Goal: Check status: Check status

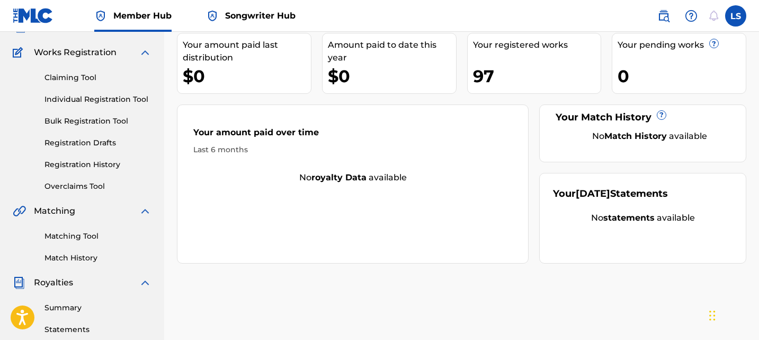
click at [77, 170] on div "Claiming Tool Individual Registration Tool Bulk Registration Tool Registration …" at bounding box center [82, 125] width 139 height 133
click at [78, 169] on link "Registration History" at bounding box center [98, 164] width 107 height 11
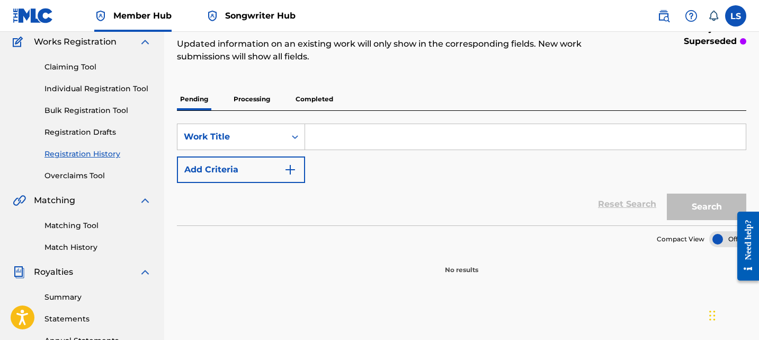
scroll to position [101, 0]
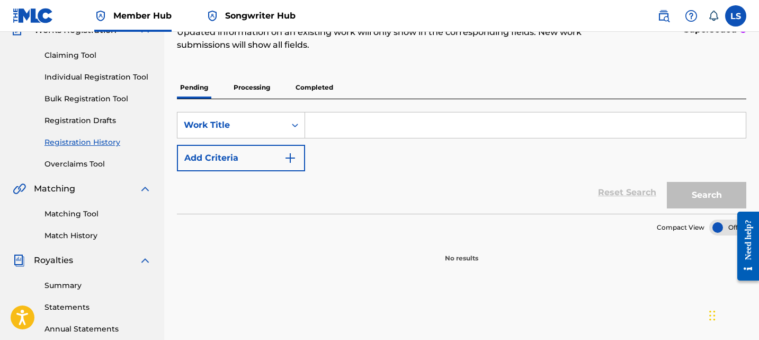
click at [252, 87] on p "Processing" at bounding box center [252, 87] width 43 height 22
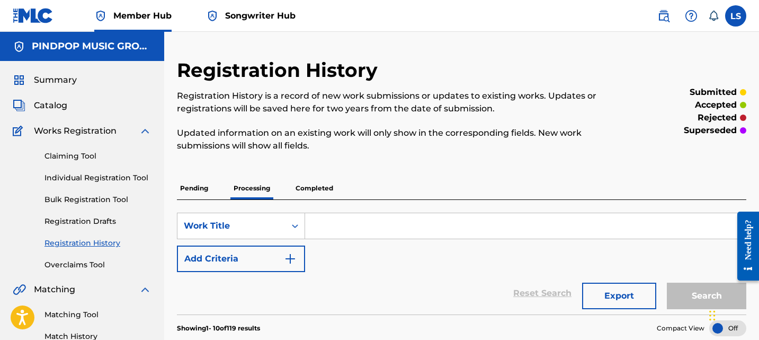
click at [315, 198] on p "Completed" at bounding box center [315, 188] width 44 height 22
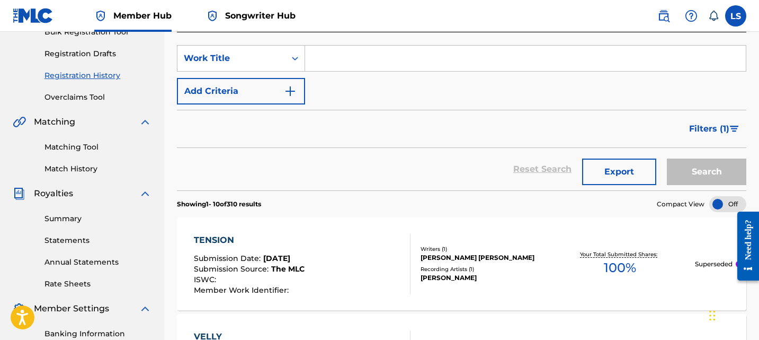
scroll to position [206, 0]
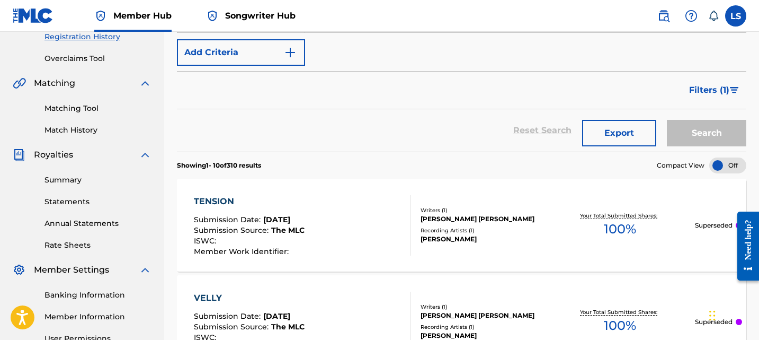
click at [315, 198] on div "TENSION Submission Date : [DATE] Submission Source : The MLC ISWC : Member Work…" at bounding box center [302, 225] width 217 height 60
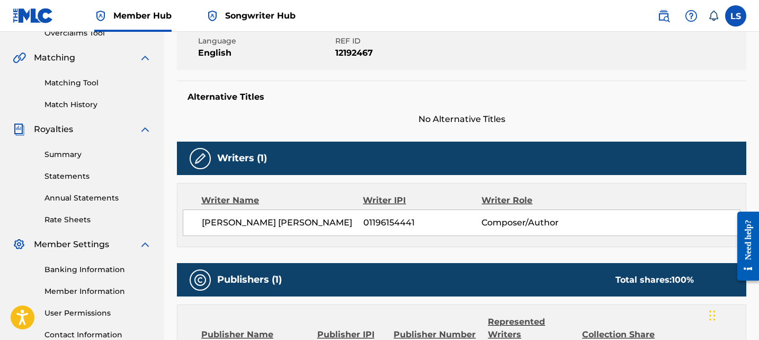
scroll to position [233, 0]
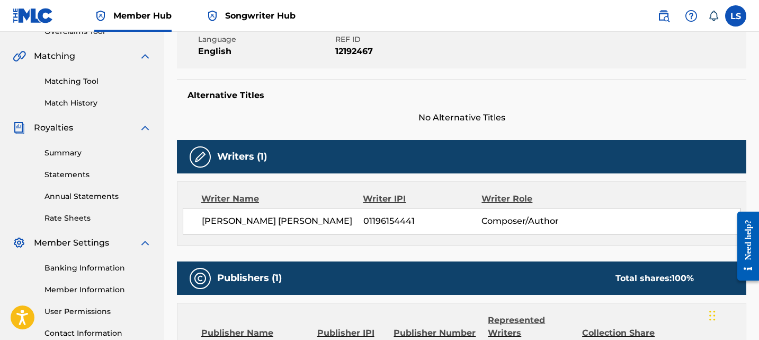
click at [498, 261] on div "Work Detail Member Work Identifier -- MLC Song Code -- ISWC -- Duration --:-- L…" at bounding box center [462, 234] width 570 height 558
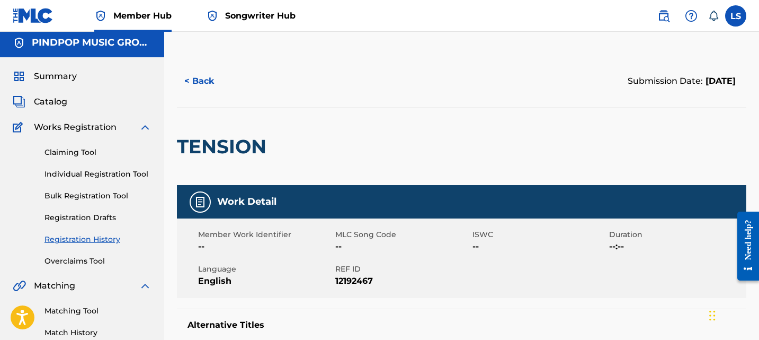
scroll to position [0, 0]
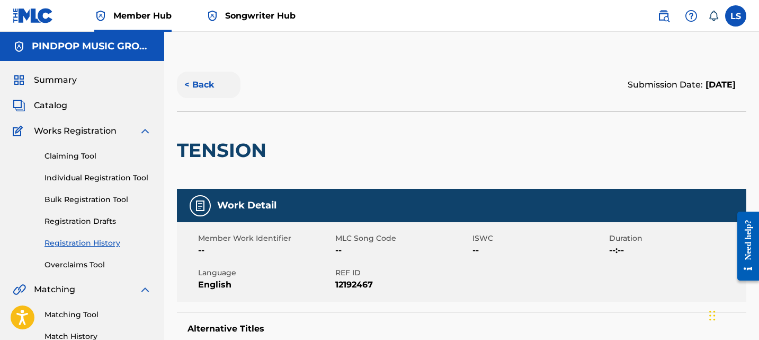
click at [181, 78] on button "< Back" at bounding box center [209, 85] width 64 height 26
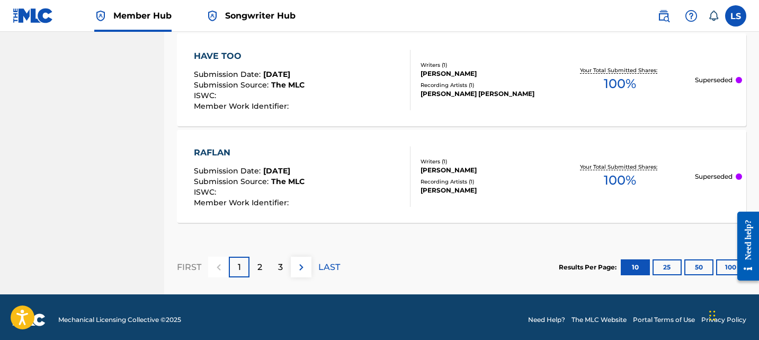
scroll to position [1128, 0]
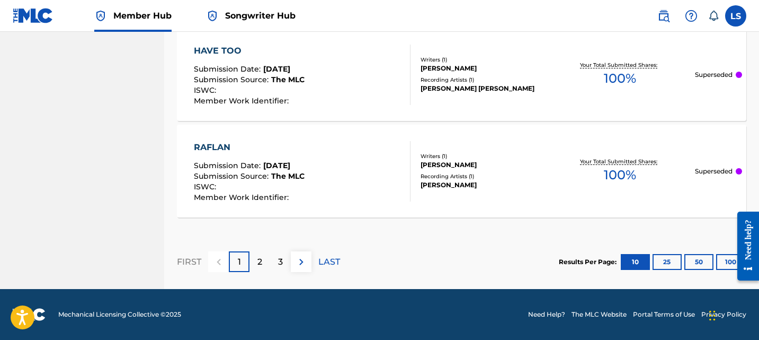
click at [315, 154] on div "RAFLAN Submission Date : [DATE] Submission Source : The MLC ISWC : Member Work …" at bounding box center [302, 171] width 217 height 60
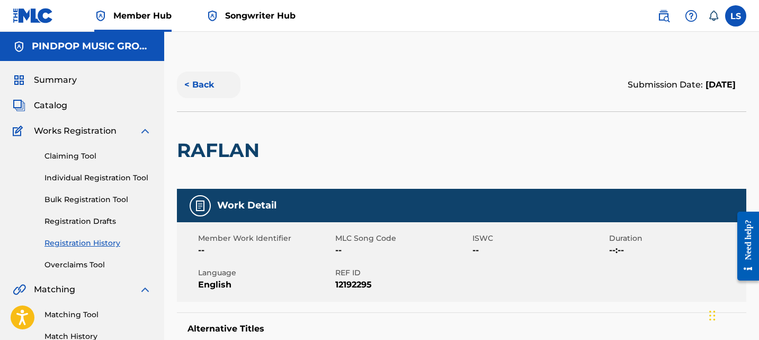
click at [198, 84] on button "< Back" at bounding box center [209, 85] width 64 height 26
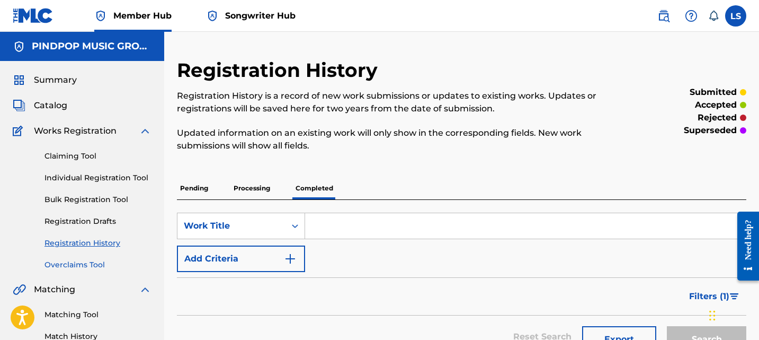
click at [98, 265] on link "Overclaims Tool" at bounding box center [98, 264] width 107 height 11
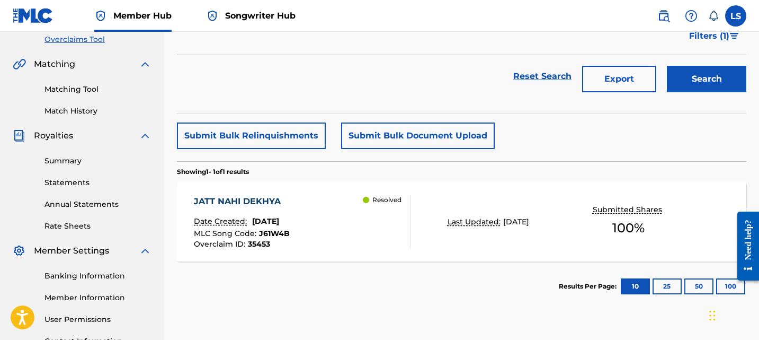
scroll to position [232, 0]
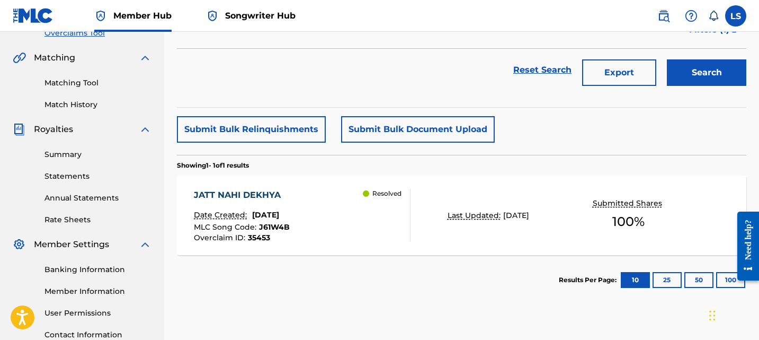
click at [290, 232] on div "MLC Song Code : J61W4B" at bounding box center [242, 228] width 96 height 11
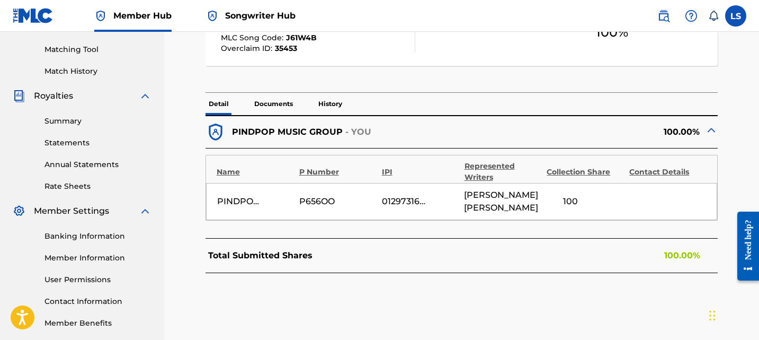
scroll to position [269, 0]
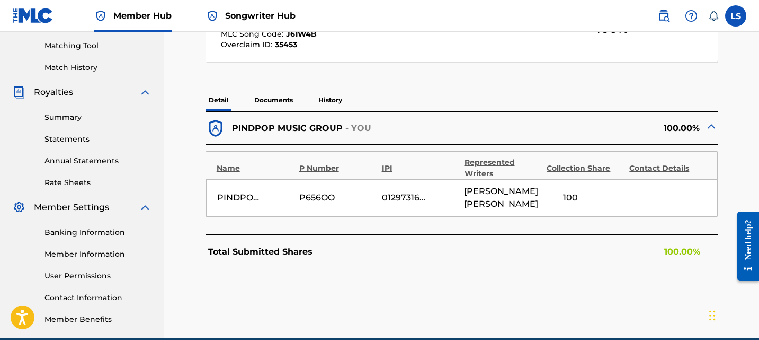
click at [239, 196] on div "PINDPOP MUSIC GROUP" at bounding box center [241, 197] width 48 height 13
click at [279, 108] on p "Documents" at bounding box center [273, 100] width 45 height 22
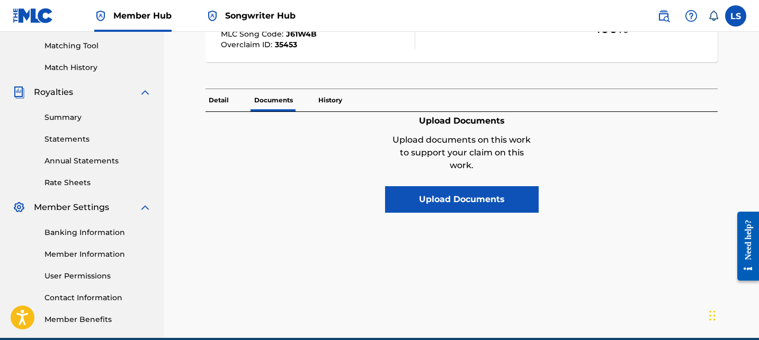
click at [339, 91] on p "History" at bounding box center [330, 100] width 30 height 22
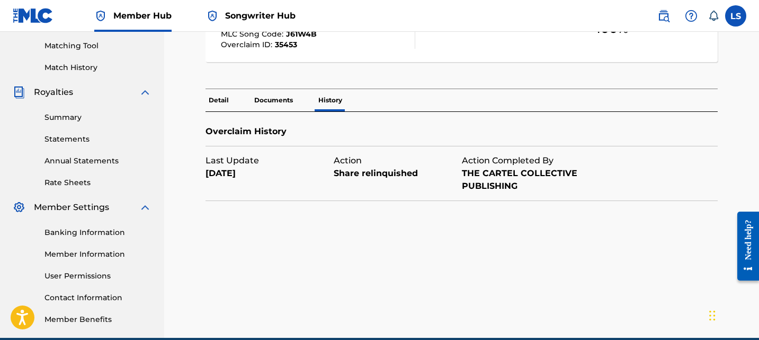
click at [224, 102] on p "Detail" at bounding box center [219, 100] width 26 height 22
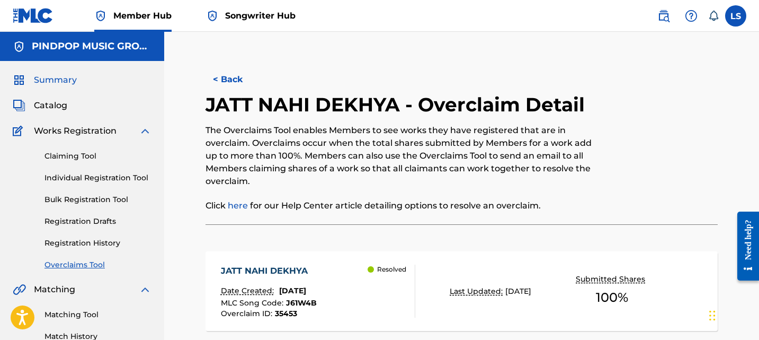
click at [73, 86] on span "Summary" at bounding box center [55, 80] width 43 height 13
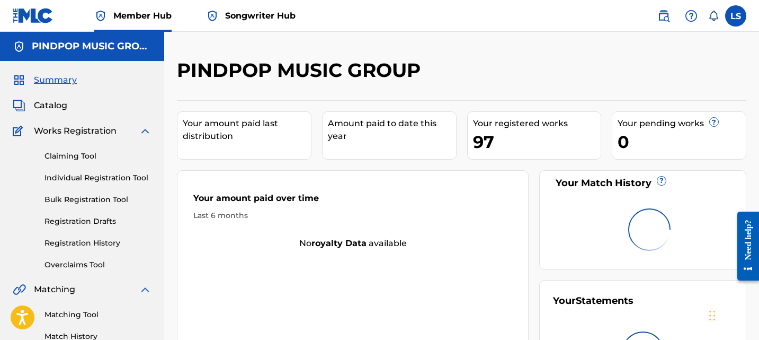
click at [61, 81] on span "Summary" at bounding box center [55, 80] width 43 height 13
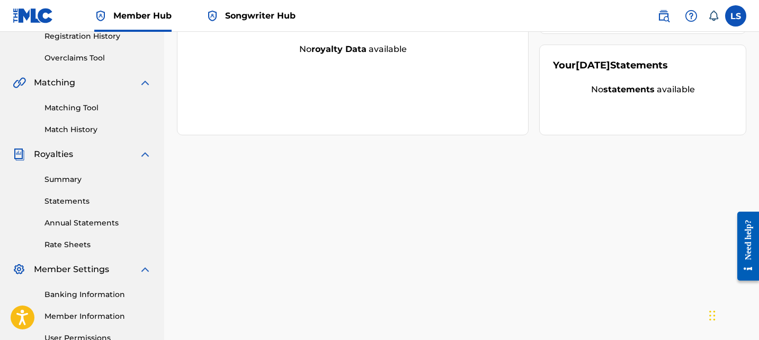
scroll to position [198, 0]
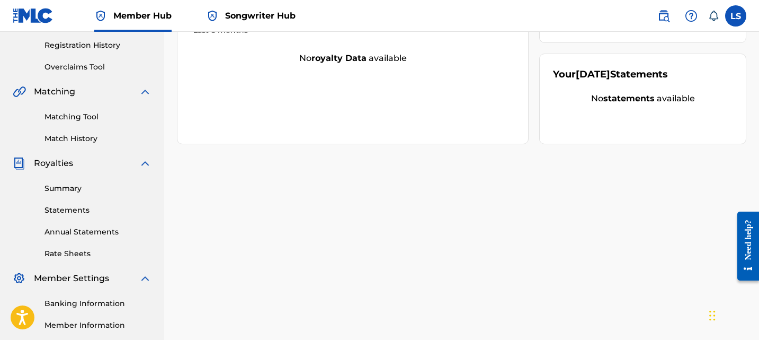
click at [388, 241] on div "PINDPOP MUSIC GROUP Your amount paid last distribution $0 Amount paid to date t…" at bounding box center [461, 135] width 595 height 548
